Goal: Task Accomplishment & Management: Manage account settings

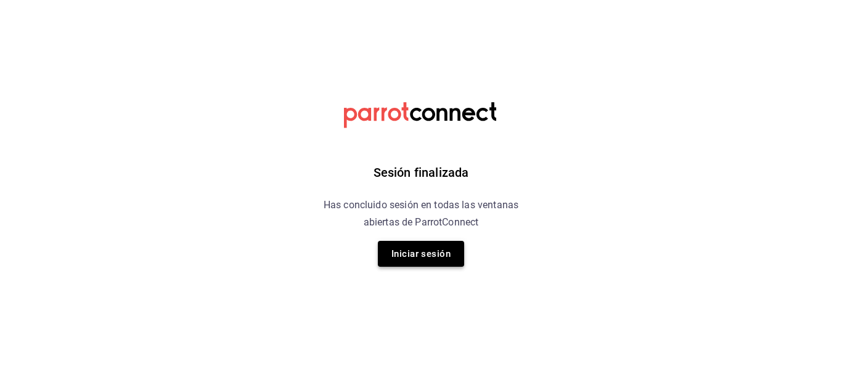
click at [449, 264] on button "Iniciar sesión" at bounding box center [421, 254] width 86 height 26
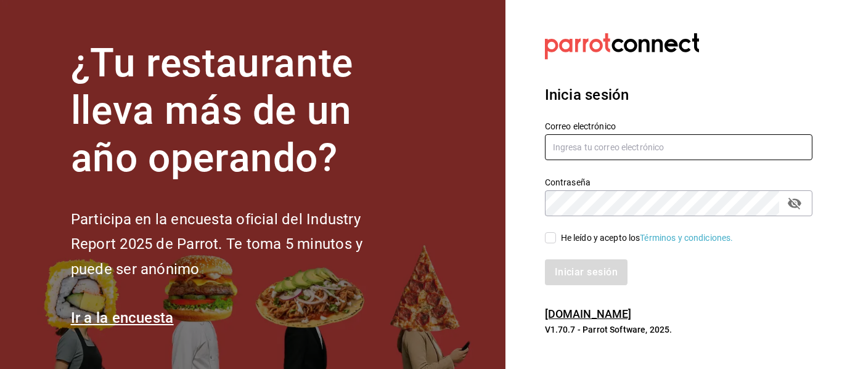
type input "adrianasc324@gmail.com.mx"
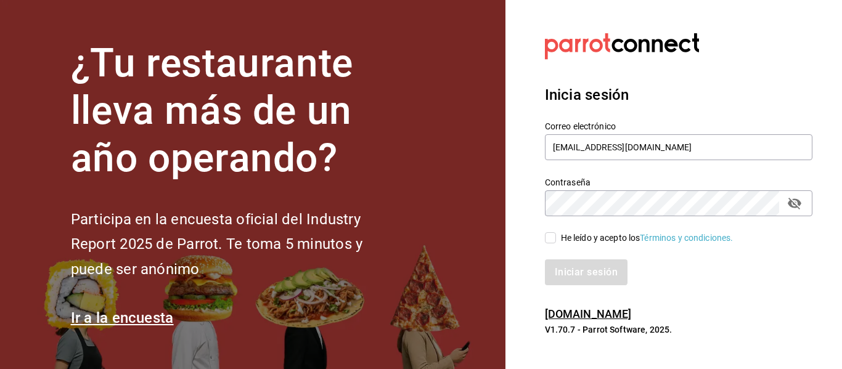
click at [554, 239] on input "He leído y acepto los Términos y condiciones." at bounding box center [550, 237] width 11 height 11
checkbox input "true"
click at [580, 269] on button "Iniciar sesión" at bounding box center [587, 272] width 84 height 26
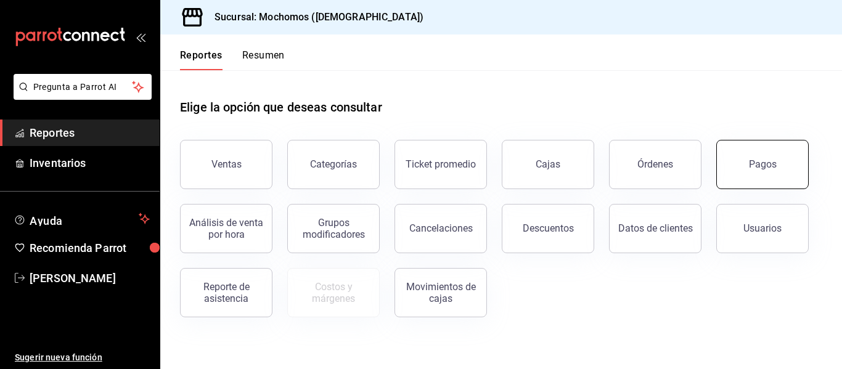
click at [766, 165] on div "Pagos" at bounding box center [763, 164] width 28 height 12
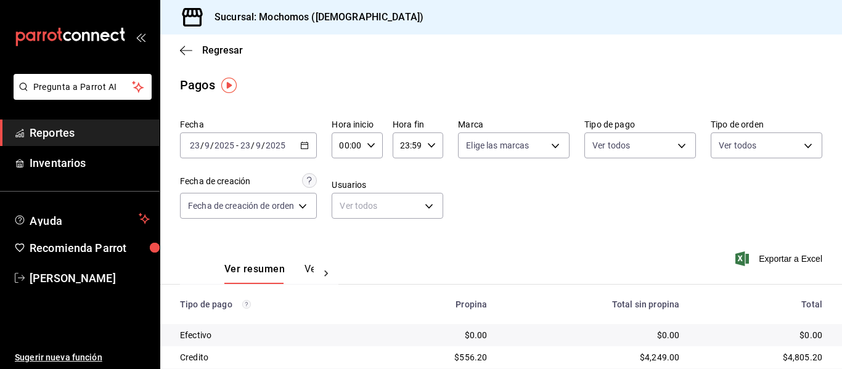
click at [304, 142] on icon "button" at bounding box center [304, 145] width 9 height 9
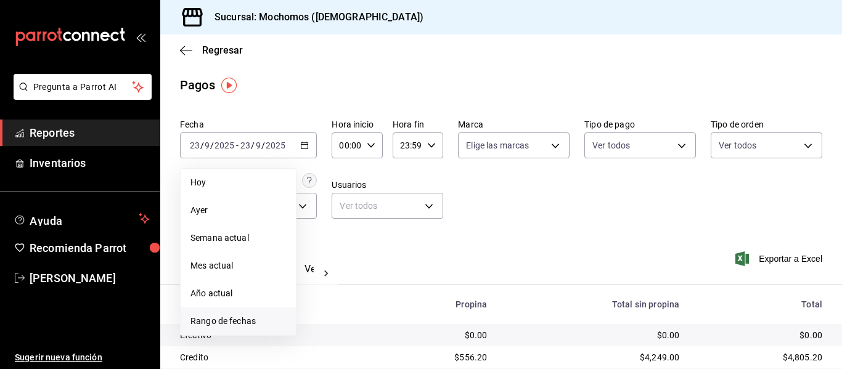
click at [246, 328] on li "Rango de fechas" at bounding box center [238, 321] width 115 height 28
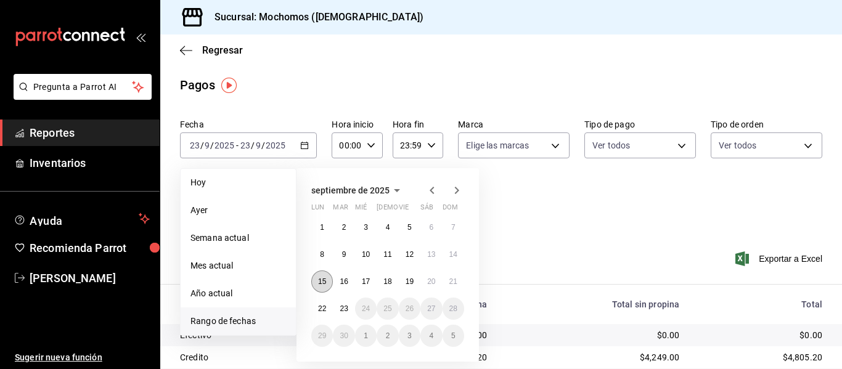
click at [323, 280] on abbr "15" at bounding box center [322, 281] width 8 height 9
click at [344, 280] on abbr "16" at bounding box center [343, 281] width 8 height 9
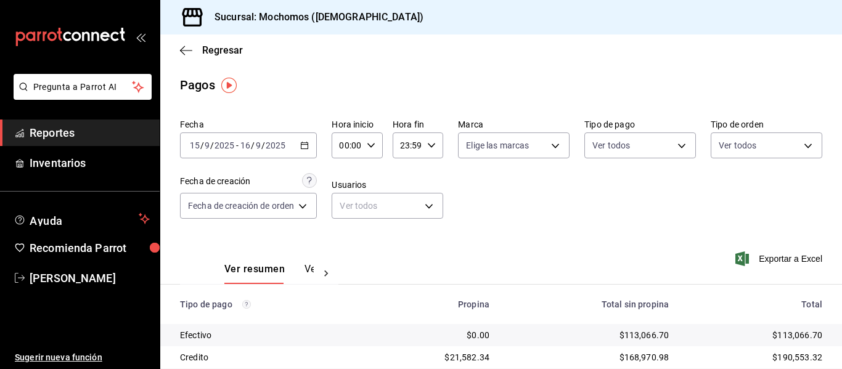
click at [359, 147] on input "00:00" at bounding box center [346, 145] width 30 height 25
drag, startPoint x: 342, startPoint y: 201, endPoint x: 375, endPoint y: 200, distance: 32.7
click at [343, 201] on span "05" at bounding box center [345, 202] width 5 height 10
type input "05:00"
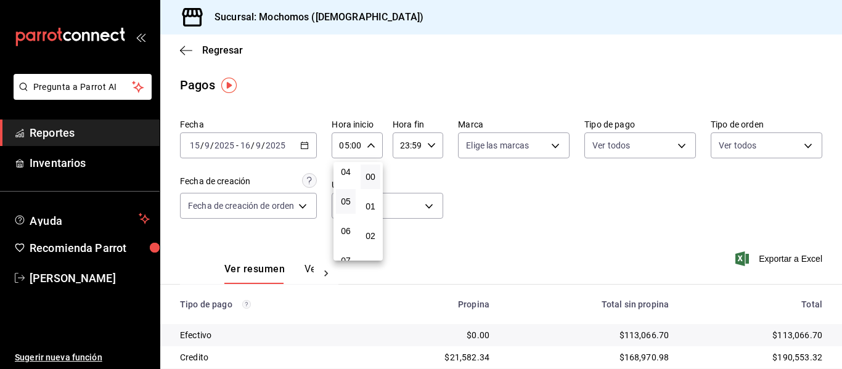
click at [308, 150] on div at bounding box center [421, 184] width 842 height 369
click at [308, 150] on div "[DATE] [DATE] - [DATE] [DATE]" at bounding box center [248, 145] width 137 height 26
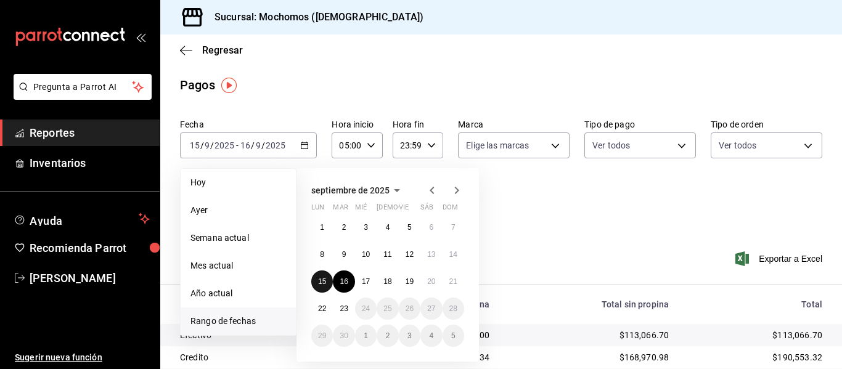
click at [320, 284] on abbr "15" at bounding box center [322, 281] width 8 height 9
click at [557, 220] on div "Fecha [DATE] [DATE] - [DATE] [DATE] [PERSON_NAME] Semana actual Mes actual Año …" at bounding box center [501, 174] width 642 height 120
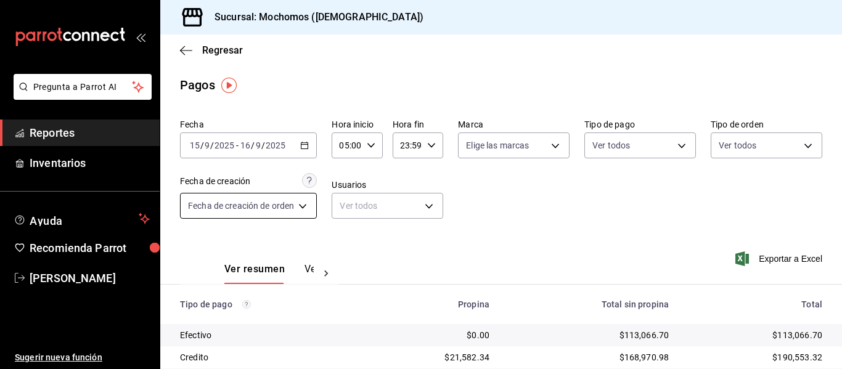
click at [300, 206] on body "Pregunta a Parrot AI Reportes Inventarios Ayuda Recomienda Parrot [PERSON_NAME]…" at bounding box center [421, 184] width 842 height 369
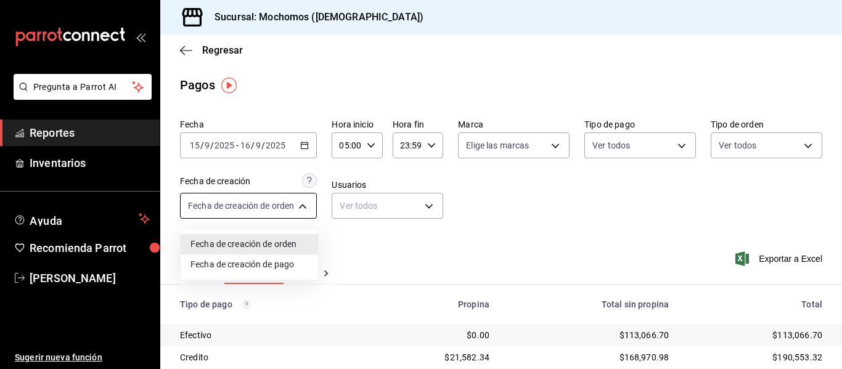
click at [300, 206] on div at bounding box center [421, 184] width 842 height 369
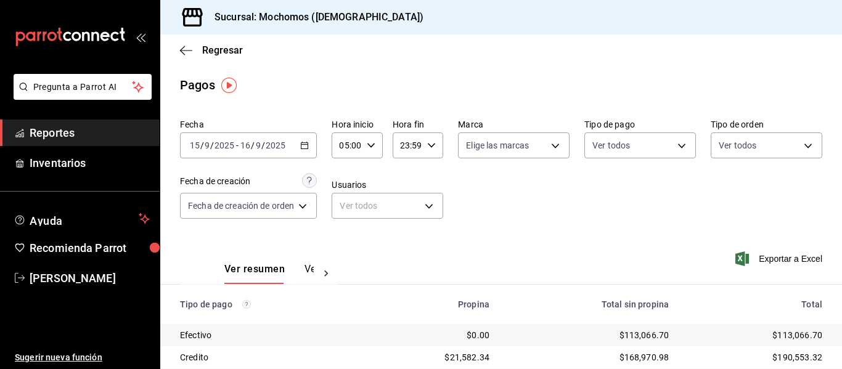
click at [795, 161] on div "Fecha [DATE] [DATE] - [DATE] [DATE] Hora inicio 05:00 Hora inicio Hora fin 23:5…" at bounding box center [501, 174] width 642 height 120
click at [795, 154] on body "Pregunta a Parrot AI Reportes Inventarios Ayuda Recomienda Parrot [PERSON_NAME]…" at bounding box center [421, 184] width 842 height 369
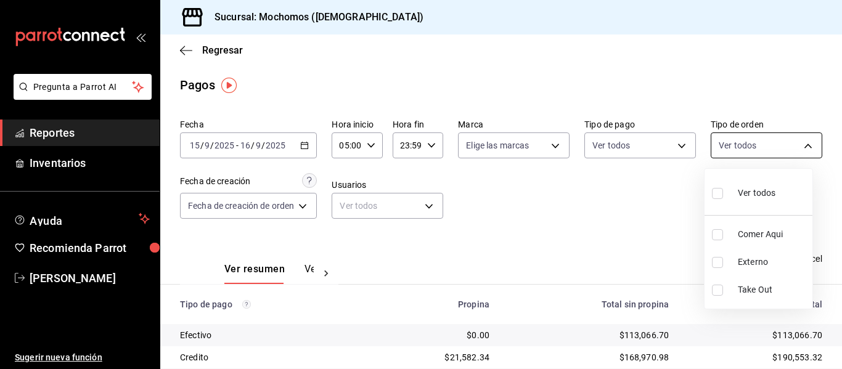
click at [795, 154] on div at bounding box center [421, 184] width 842 height 369
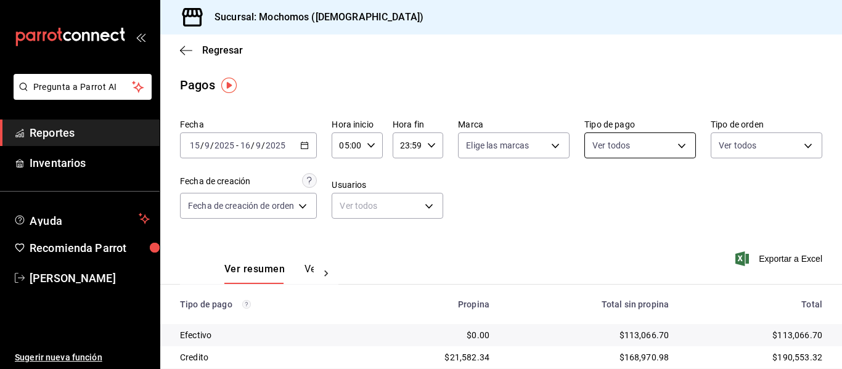
drag, startPoint x: 691, startPoint y: 156, endPoint x: 679, endPoint y: 149, distance: 13.8
click at [689, 156] on div "Fecha [DATE] [DATE] - [DATE] [DATE] Hora inicio 05:00 Hora inicio Hora fin 23:5…" at bounding box center [501, 174] width 642 height 120
click at [675, 144] on body "Pregunta a Parrot AI Reportes Inventarios Ayuda Recomienda Parrot [PERSON_NAME]…" at bounding box center [421, 184] width 842 height 369
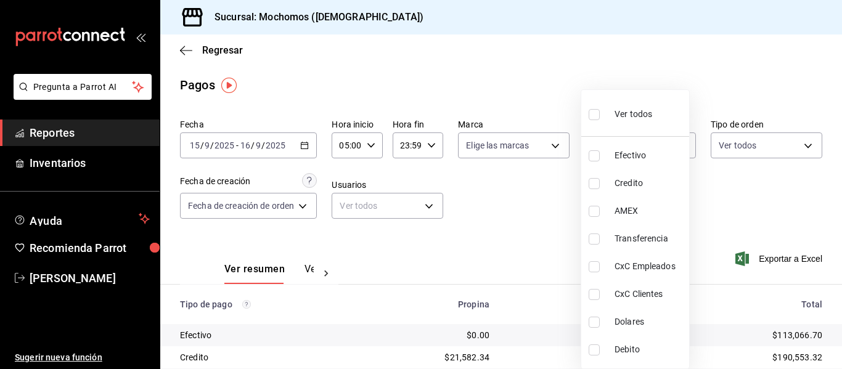
click at [715, 66] on div at bounding box center [421, 184] width 842 height 369
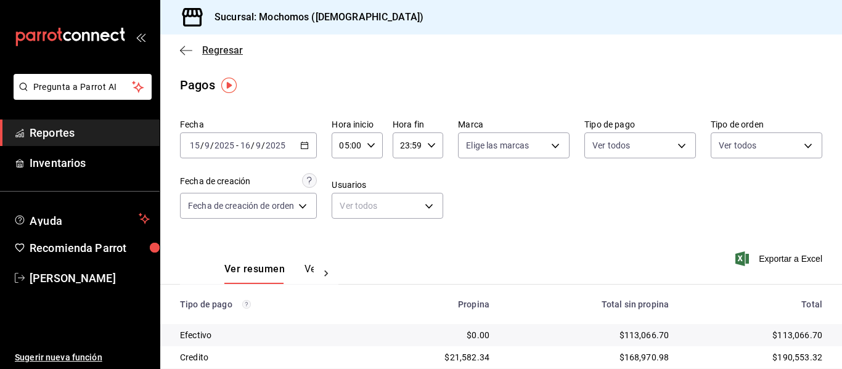
click at [198, 50] on span "Regresar" at bounding box center [211, 50] width 63 height 12
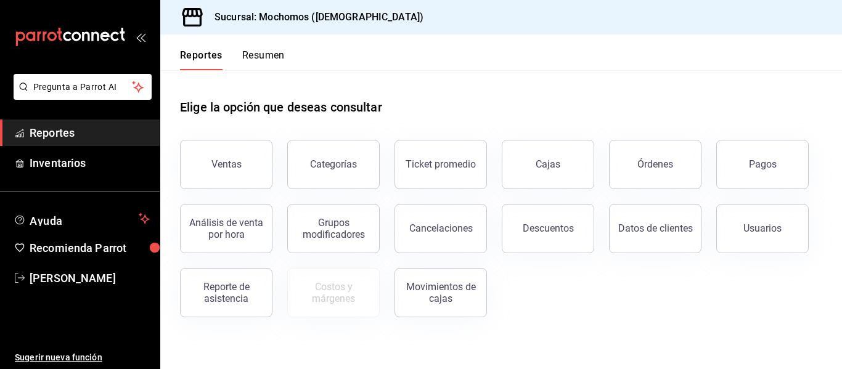
click at [689, 163] on button "Órdenes" at bounding box center [655, 164] width 92 height 49
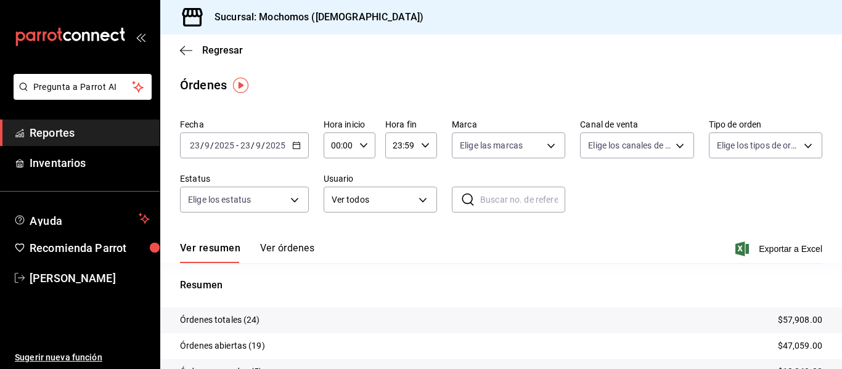
click at [299, 144] on 287 "button" at bounding box center [296, 145] width 7 height 7
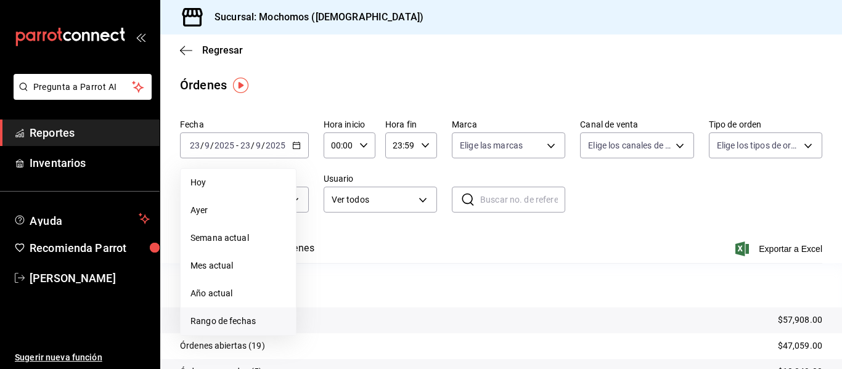
click at [253, 314] on li "Rango de fechas" at bounding box center [238, 321] width 115 height 28
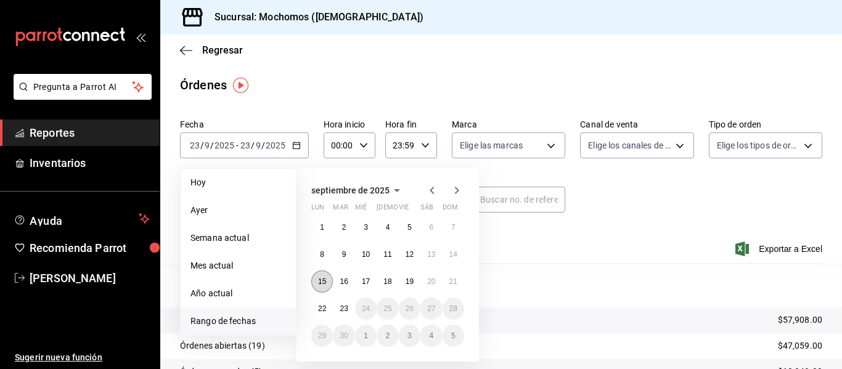
click at [327, 280] on button "15" at bounding box center [322, 281] width 22 height 22
click at [219, 322] on span "Rango de fechas" at bounding box center [237, 321] width 95 height 13
click at [339, 283] on abbr "16" at bounding box center [343, 281] width 8 height 9
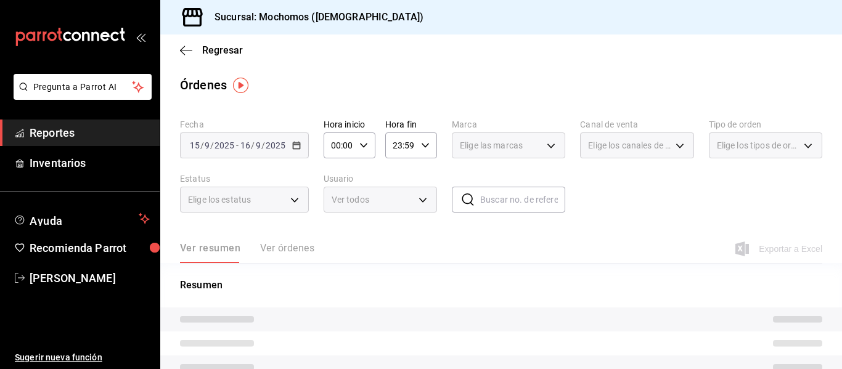
click at [337, 163] on div "Fecha [DATE] [DATE] - [DATE] [DATE] Hora inicio 00:00 Hora inicio Hora fin 23:5…" at bounding box center [501, 170] width 642 height 113
click at [337, 149] on input "00:00" at bounding box center [338, 145] width 31 height 25
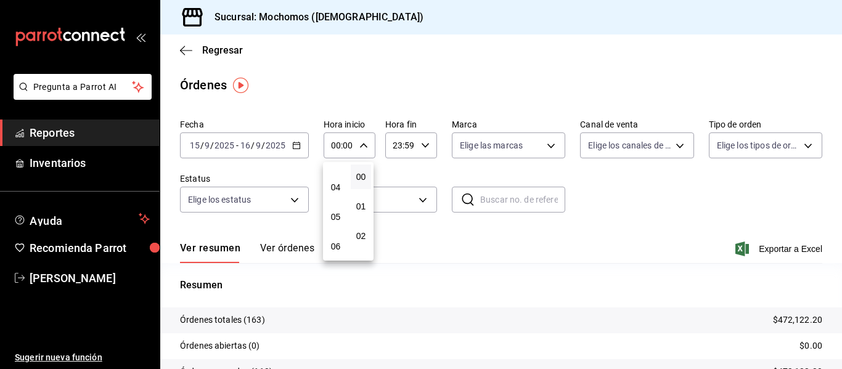
scroll to position [123, 0]
click at [342, 201] on button "05" at bounding box center [335, 201] width 20 height 25
type input "05:00"
click at [425, 87] on div at bounding box center [421, 184] width 842 height 369
click at [288, 234] on div "Ver resumen Ver órdenes Exportar a Excel" at bounding box center [501, 245] width 642 height 36
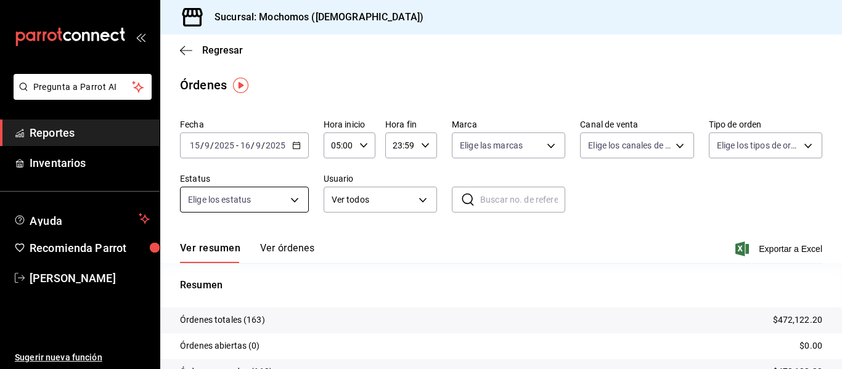
click at [235, 209] on body "Pregunta a Parrot AI Reportes Inventarios Ayuda Recomienda Parrot [PERSON_NAME]…" at bounding box center [421, 184] width 842 height 369
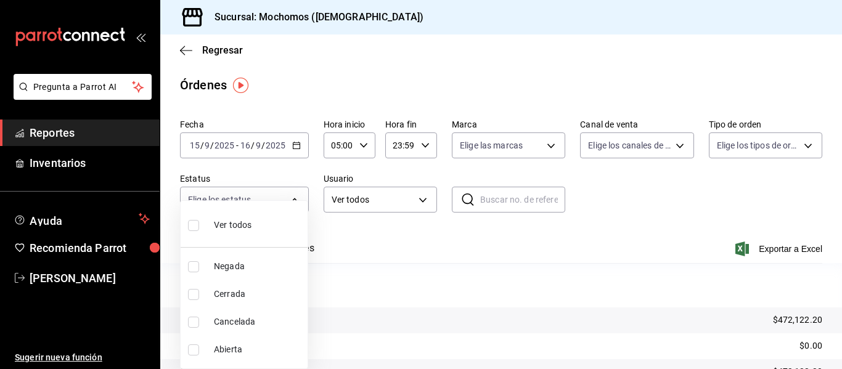
click at [234, 219] on span "Ver todos" at bounding box center [233, 225] width 38 height 13
type input "DENIED,FINISHED,CANCELED,OPEN"
checkbox input "true"
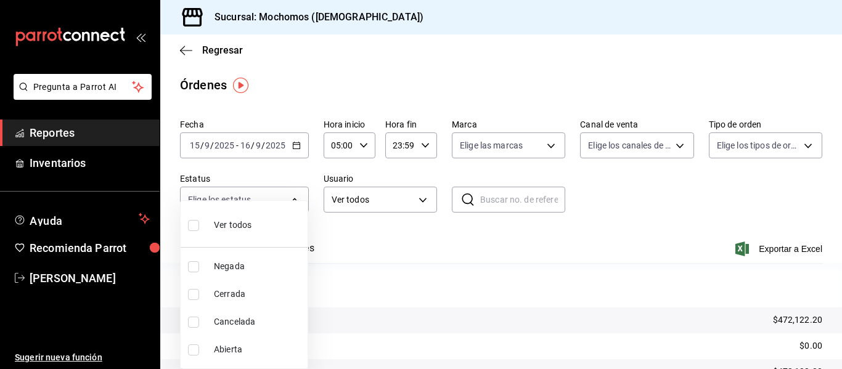
checkbox input "true"
click at [667, 219] on div at bounding box center [421, 184] width 842 height 369
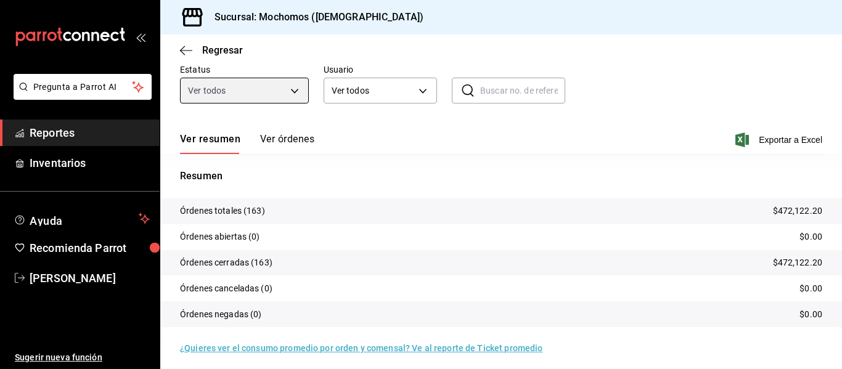
scroll to position [115, 0]
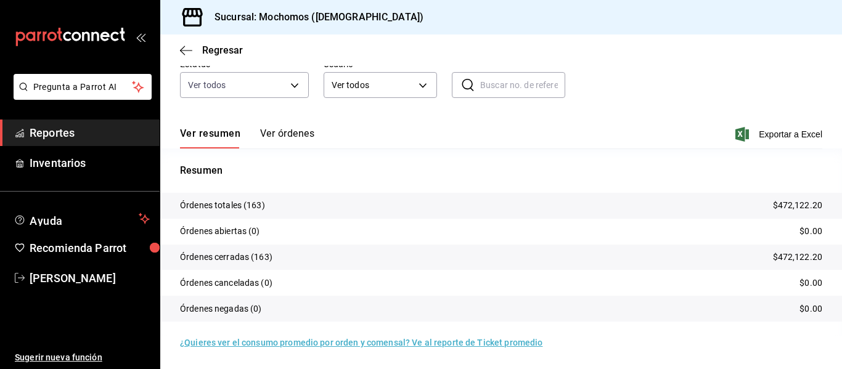
click at [290, 131] on button "Ver órdenes" at bounding box center [287, 138] width 54 height 21
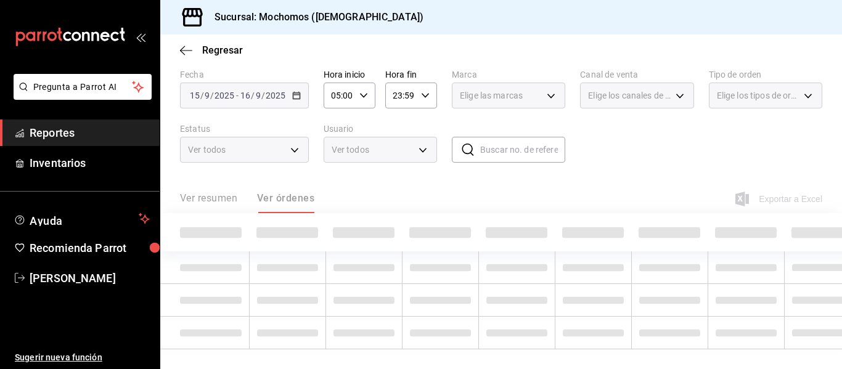
scroll to position [59, 0]
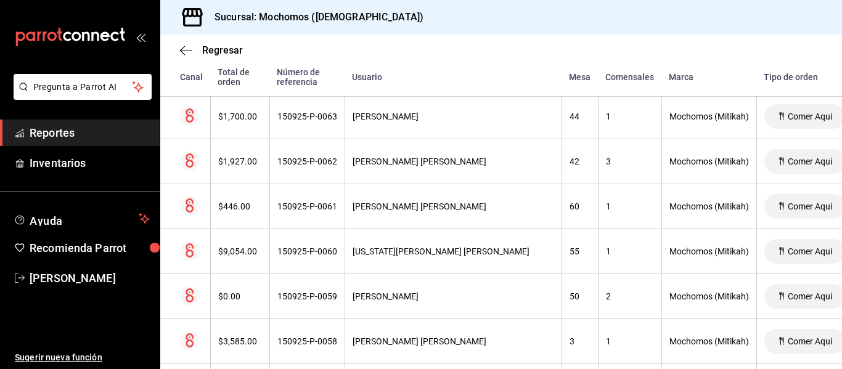
scroll to position [4775, 0]
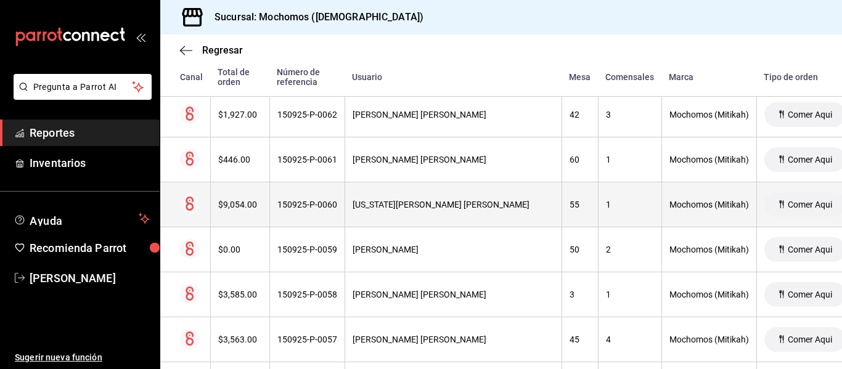
click at [459, 217] on th "[US_STATE][PERSON_NAME] [PERSON_NAME]" at bounding box center [452, 204] width 217 height 45
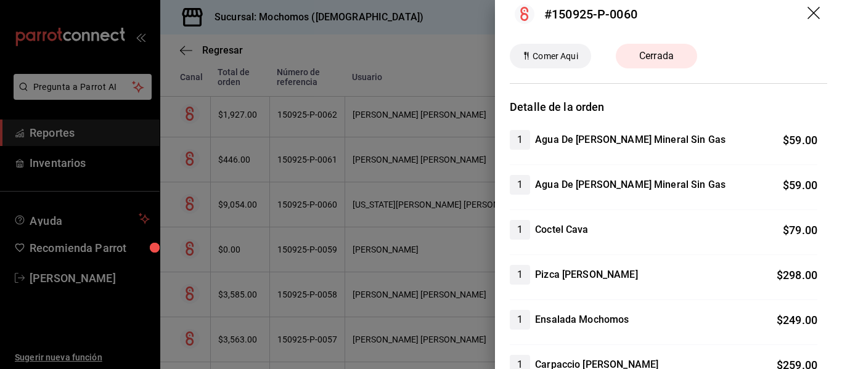
scroll to position [0, 0]
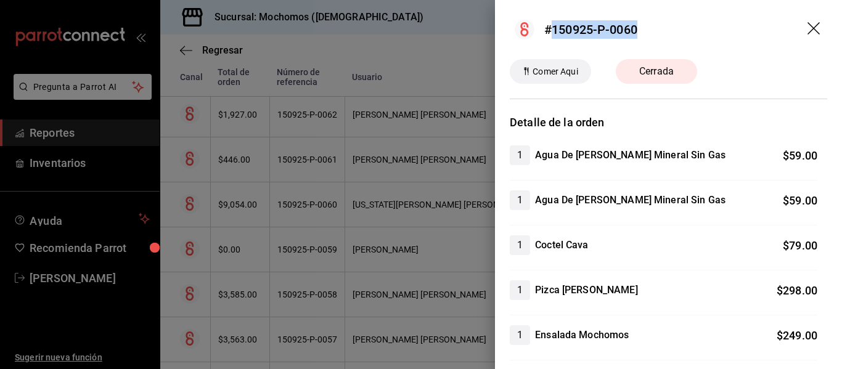
drag, startPoint x: 651, startPoint y: 38, endPoint x: 553, endPoint y: 35, distance: 98.0
click at [553, 35] on header "#150925-P-0060" at bounding box center [668, 29] width 347 height 59
copy div "150925-P-0060"
click at [807, 25] on icon "drag" at bounding box center [813, 28] width 12 height 12
